Goal: Information Seeking & Learning: Understand process/instructions

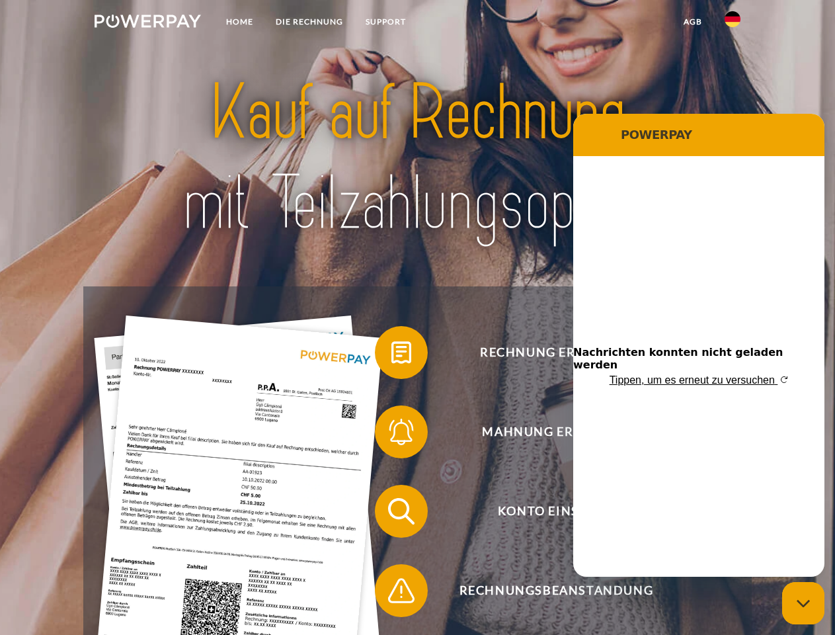
click at [147, 23] on img at bounding box center [148, 21] width 106 height 13
click at [732, 23] on img at bounding box center [732, 19] width 16 height 16
click at [692, 22] on link "agb" at bounding box center [692, 22] width 41 height 24
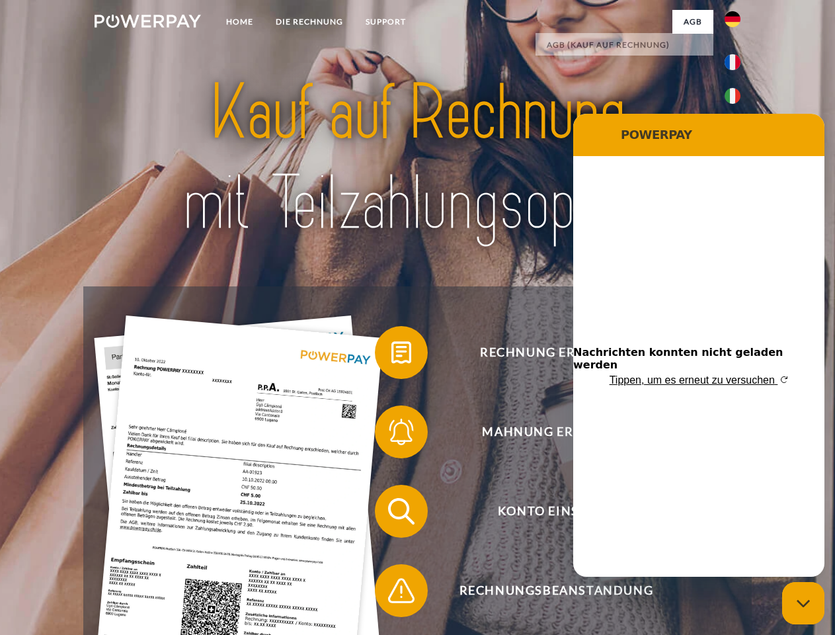
click at [391, 355] on span at bounding box center [381, 352] width 66 height 66
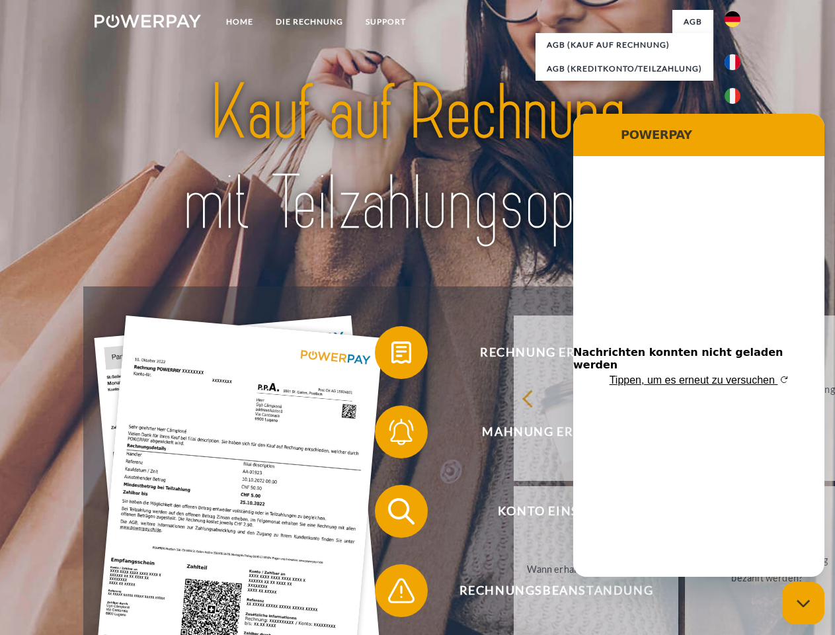
click at [391, 434] on div "Rechnung erhalten? Mahnung erhalten? Konto einsehen" at bounding box center [417, 550] width 668 height 529
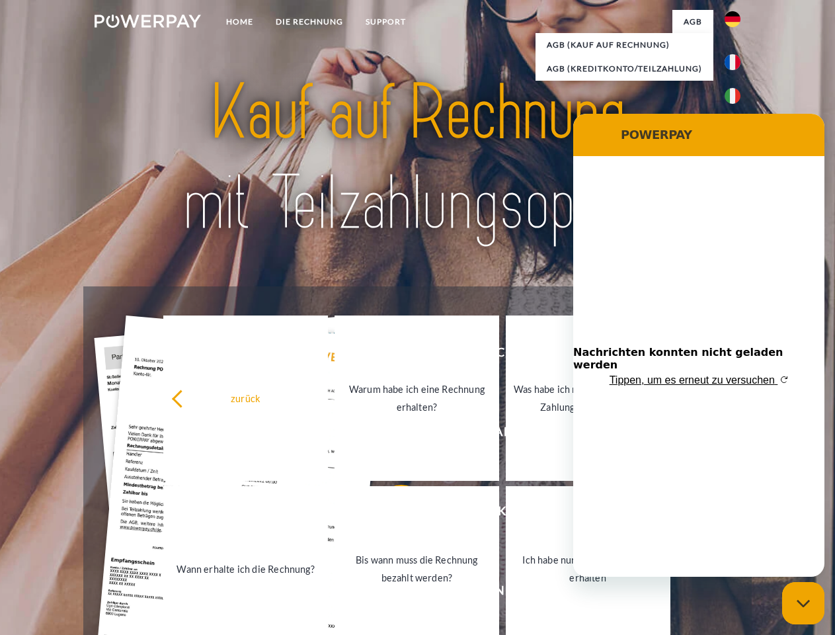
click at [391, 514] on link "Bis wann muss die Rechnung bezahlt werden?" at bounding box center [416, 568] width 165 height 165
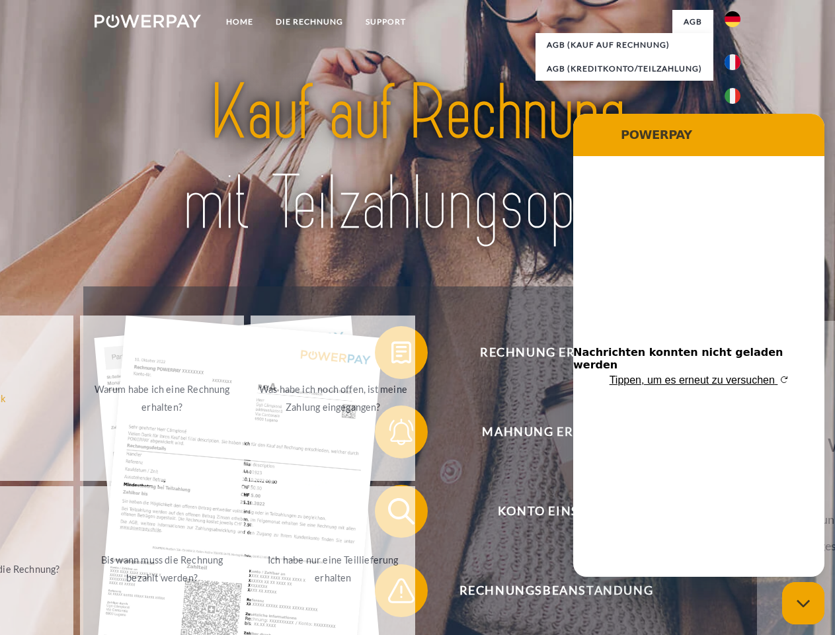
click at [391, 593] on div "Rechnung erhalten? Mahnung erhalten? Konto einsehen" at bounding box center [417, 550] width 668 height 529
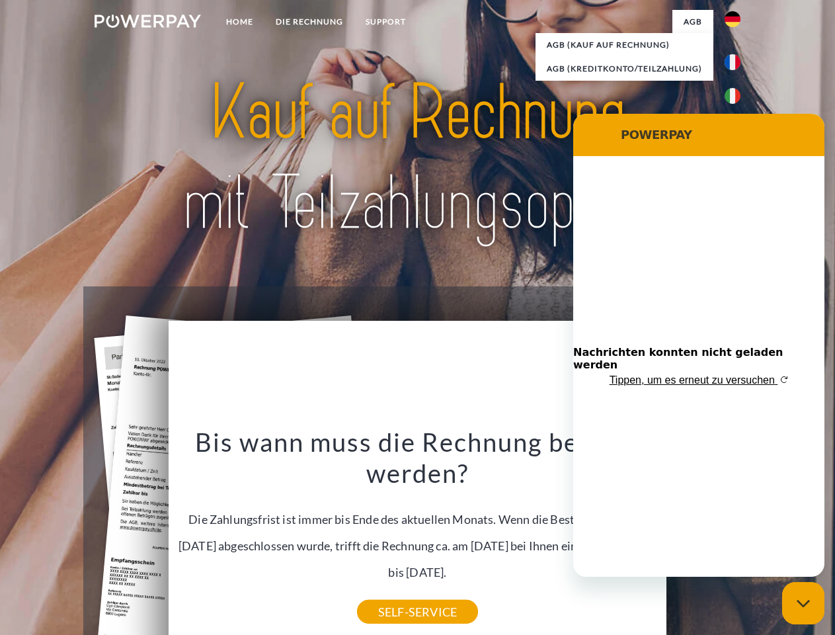
click at [803, 603] on icon "Messaging-Fenster schließen" at bounding box center [804, 603] width 14 height 9
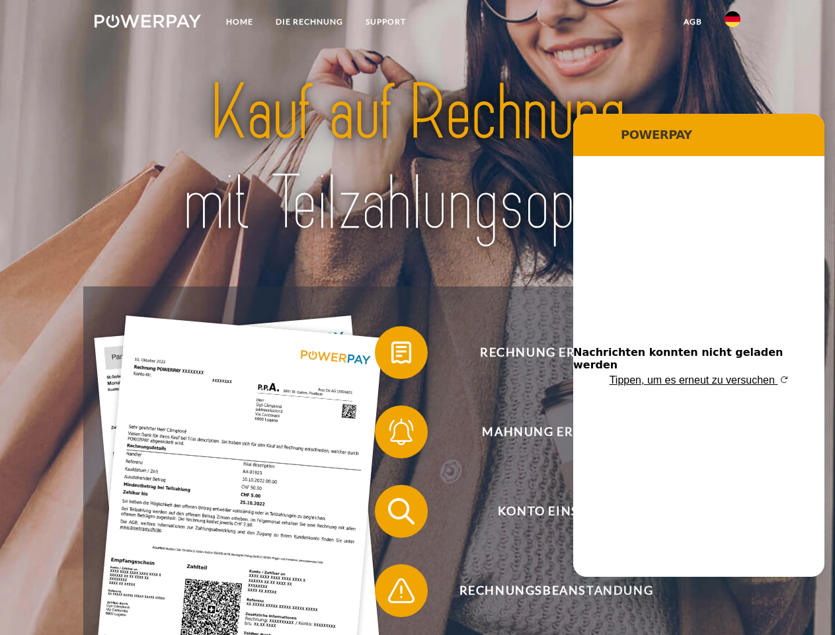
click at [147, 23] on img at bounding box center [148, 21] width 106 height 13
click at [732, 23] on img at bounding box center [732, 19] width 16 height 16
click at [692, 22] on link "agb" at bounding box center [692, 22] width 41 height 24
click at [391, 355] on span at bounding box center [381, 352] width 66 height 66
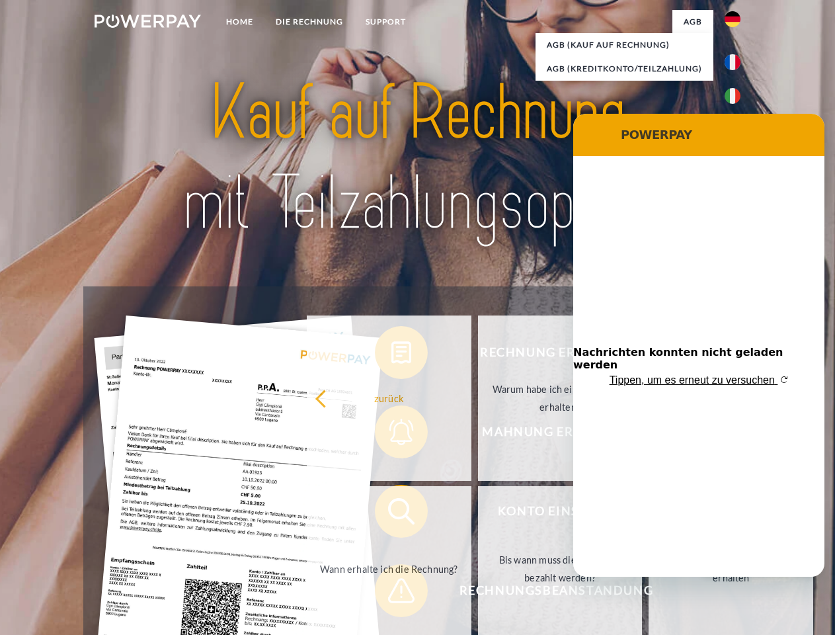
click at [391, 434] on div "Rechnung erhalten? Mahnung erhalten? Konto einsehen" at bounding box center [417, 550] width 668 height 529
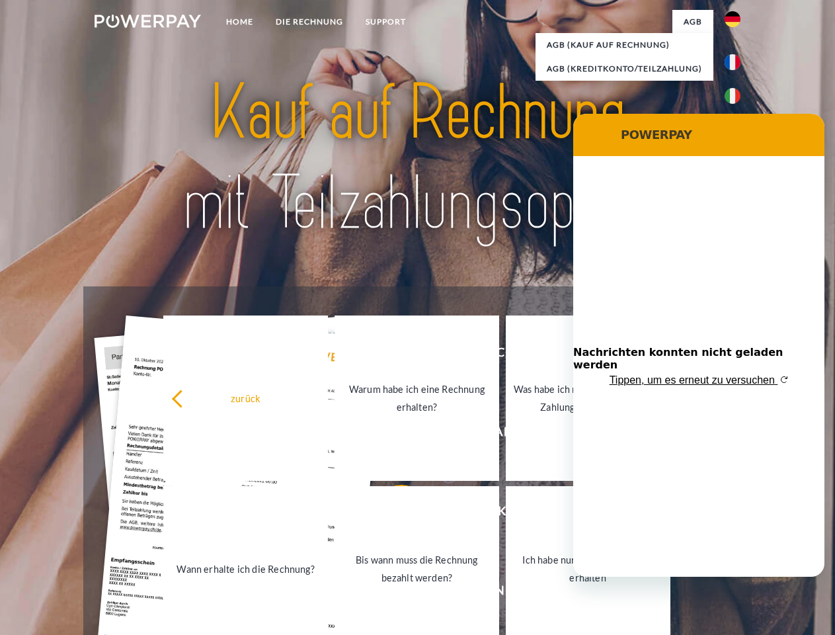
click at [391, 514] on link "Bis wann muss die Rechnung bezahlt werden?" at bounding box center [416, 568] width 165 height 165
click at [391, 593] on span at bounding box center [381, 590] width 66 height 66
